Goal: Check status: Check status

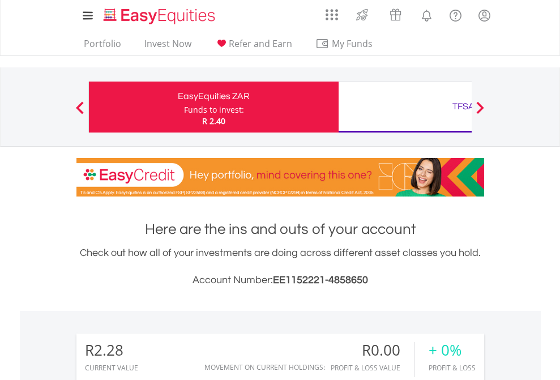
scroll to position [109, 178]
click at [184, 107] on div "Funds to invest:" at bounding box center [214, 109] width 60 height 11
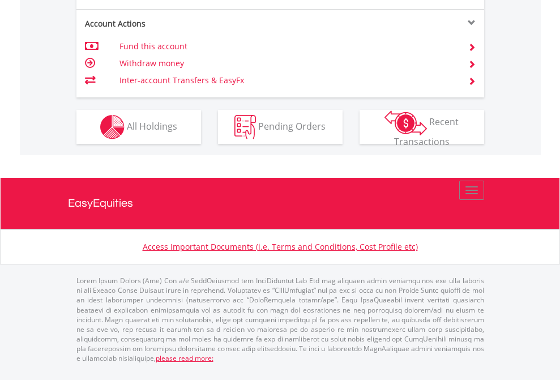
scroll to position [1063, 0]
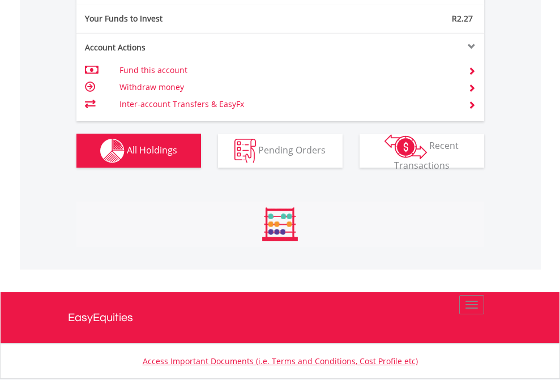
scroll to position [1125, 0]
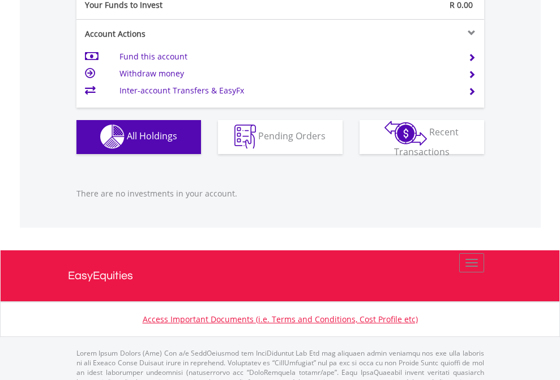
scroll to position [1121, 0]
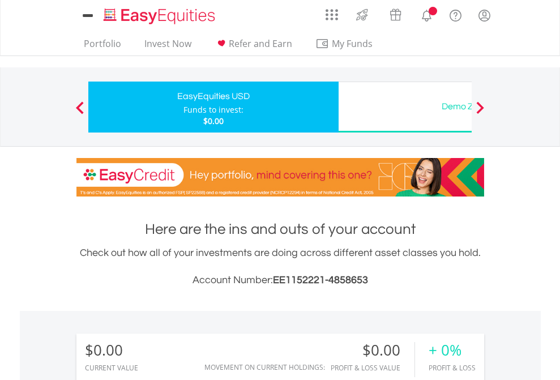
scroll to position [109, 178]
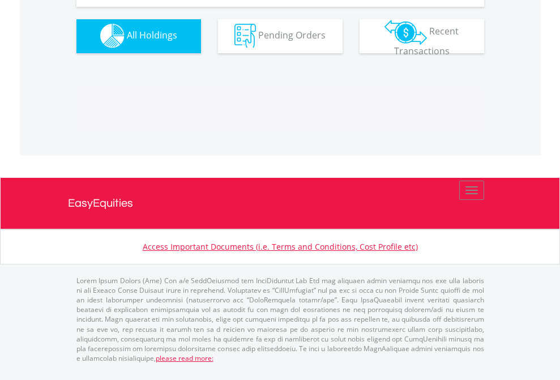
scroll to position [1121, 0]
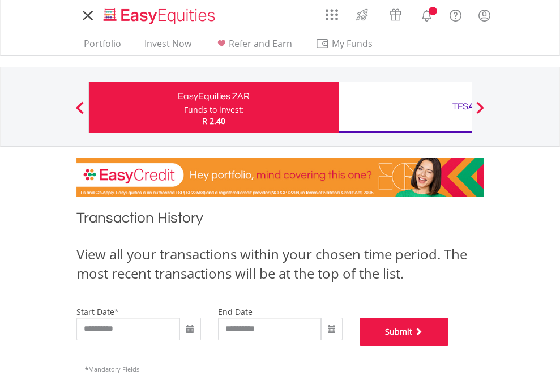
click at [449, 346] on button "Submit" at bounding box center [404, 332] width 89 height 28
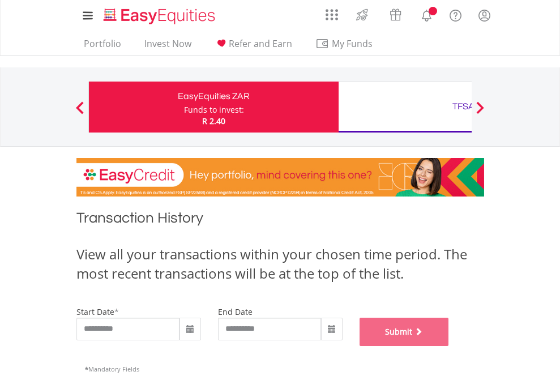
scroll to position [459, 0]
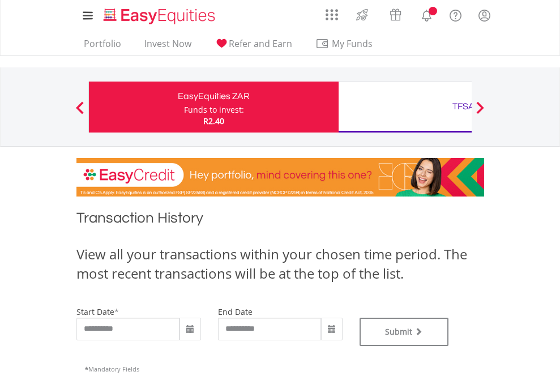
click at [405, 107] on div "TFSA" at bounding box center [463, 107] width 236 height 16
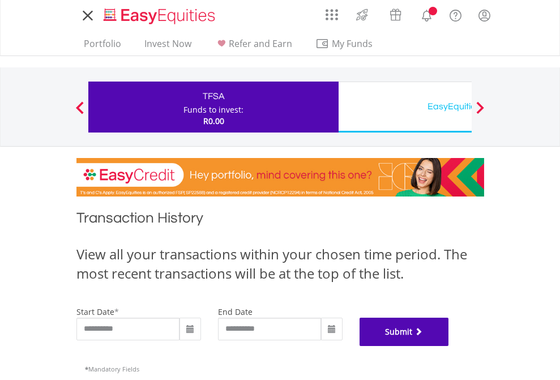
click at [449, 346] on button "Submit" at bounding box center [404, 332] width 89 height 28
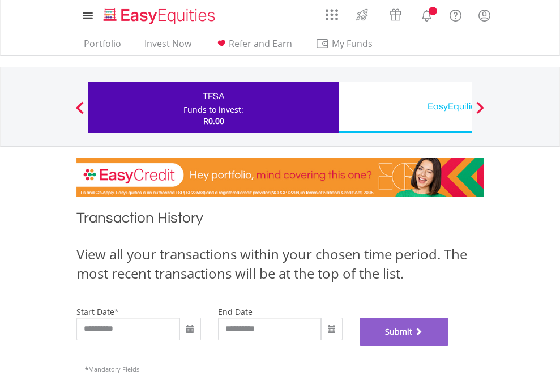
scroll to position [459, 0]
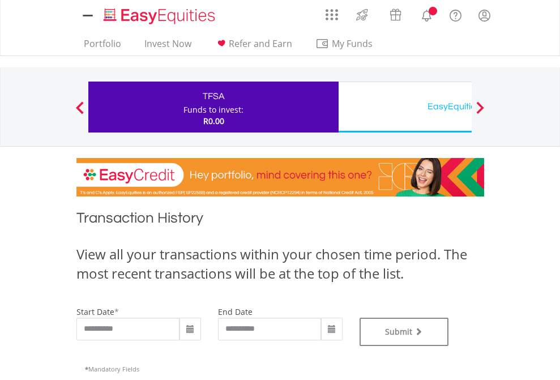
click at [405, 107] on div "EasyEquities USD" at bounding box center [463, 107] width 236 height 16
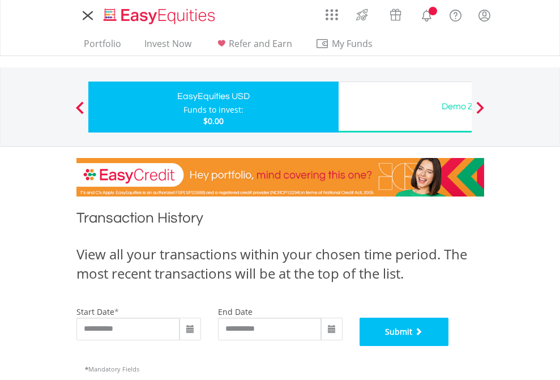
click at [449, 346] on button "Submit" at bounding box center [404, 332] width 89 height 28
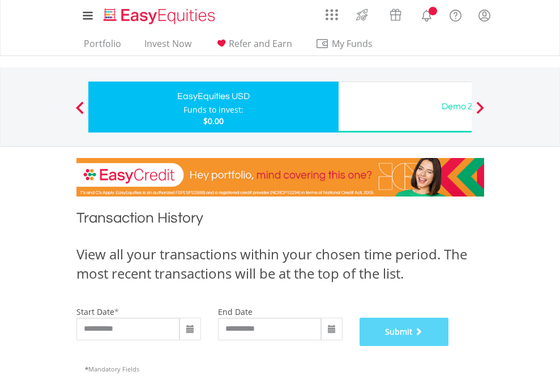
scroll to position [459, 0]
